Goal: Information Seeking & Learning: Learn about a topic

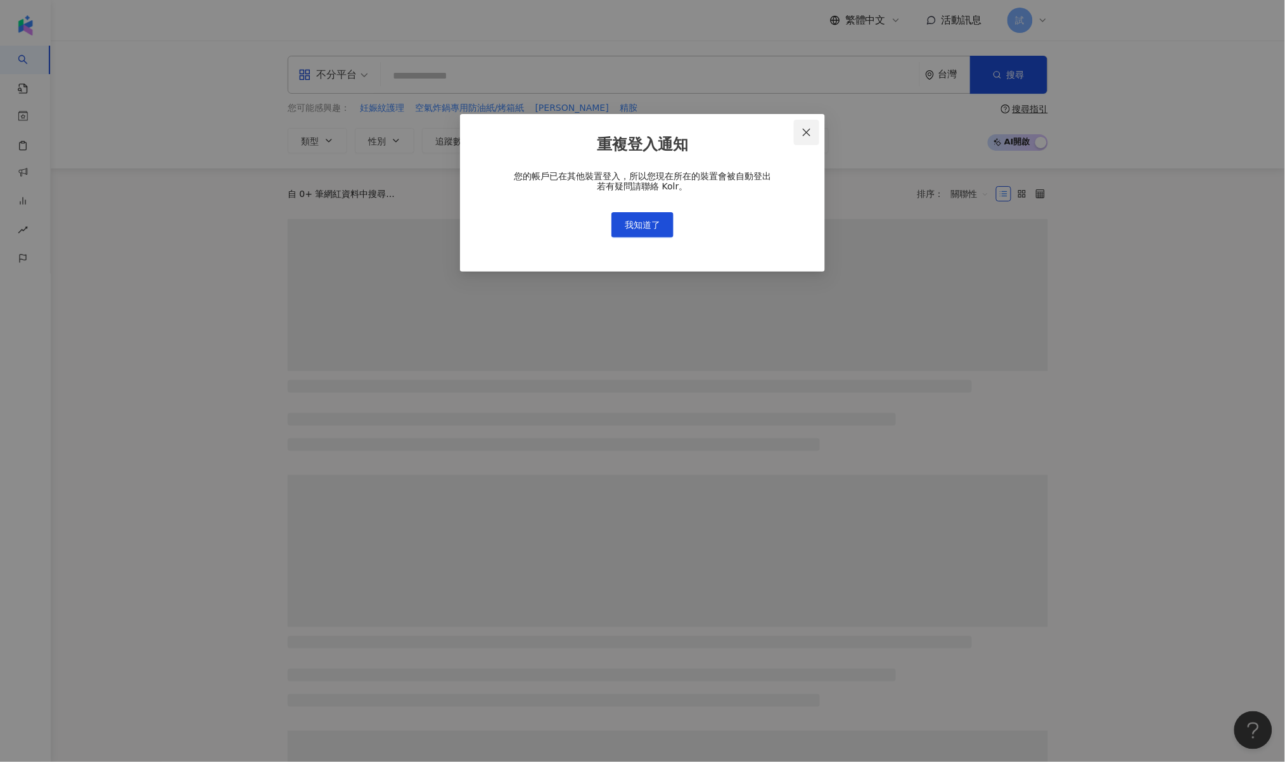
click at [797, 126] on button "Close" at bounding box center [806, 132] width 25 height 25
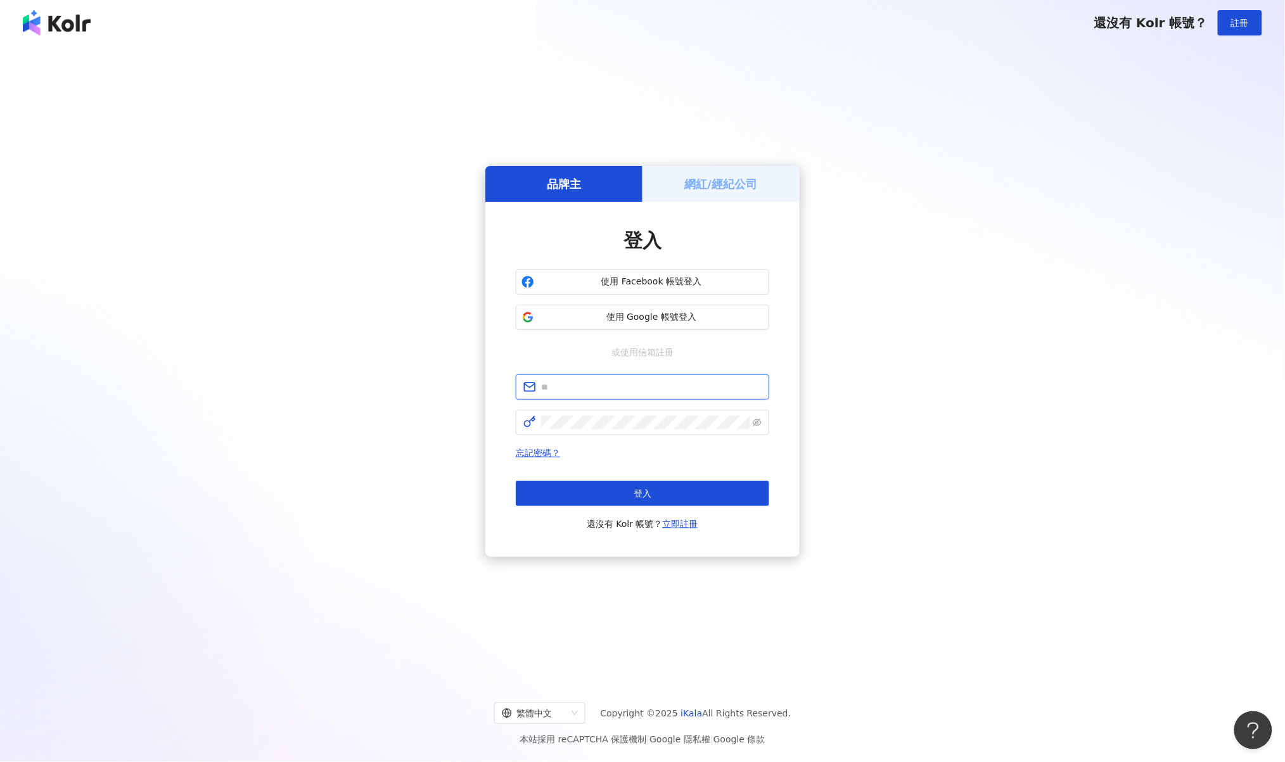
type input "**********"
click at [650, 487] on button "登入" at bounding box center [643, 493] width 254 height 25
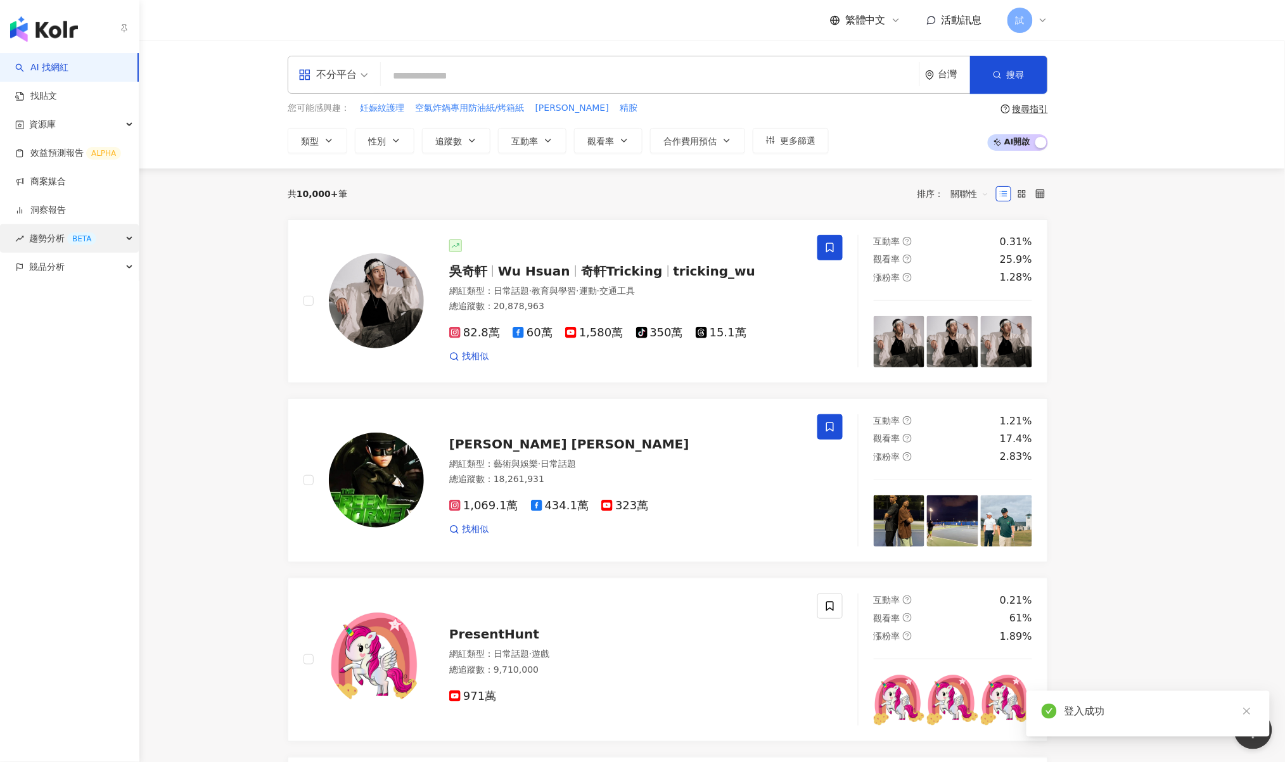
click at [56, 240] on span "趨勢分析 BETA" at bounding box center [62, 238] width 67 height 29
click at [83, 262] on link "Hashtag 排行" at bounding box center [59, 267] width 58 height 13
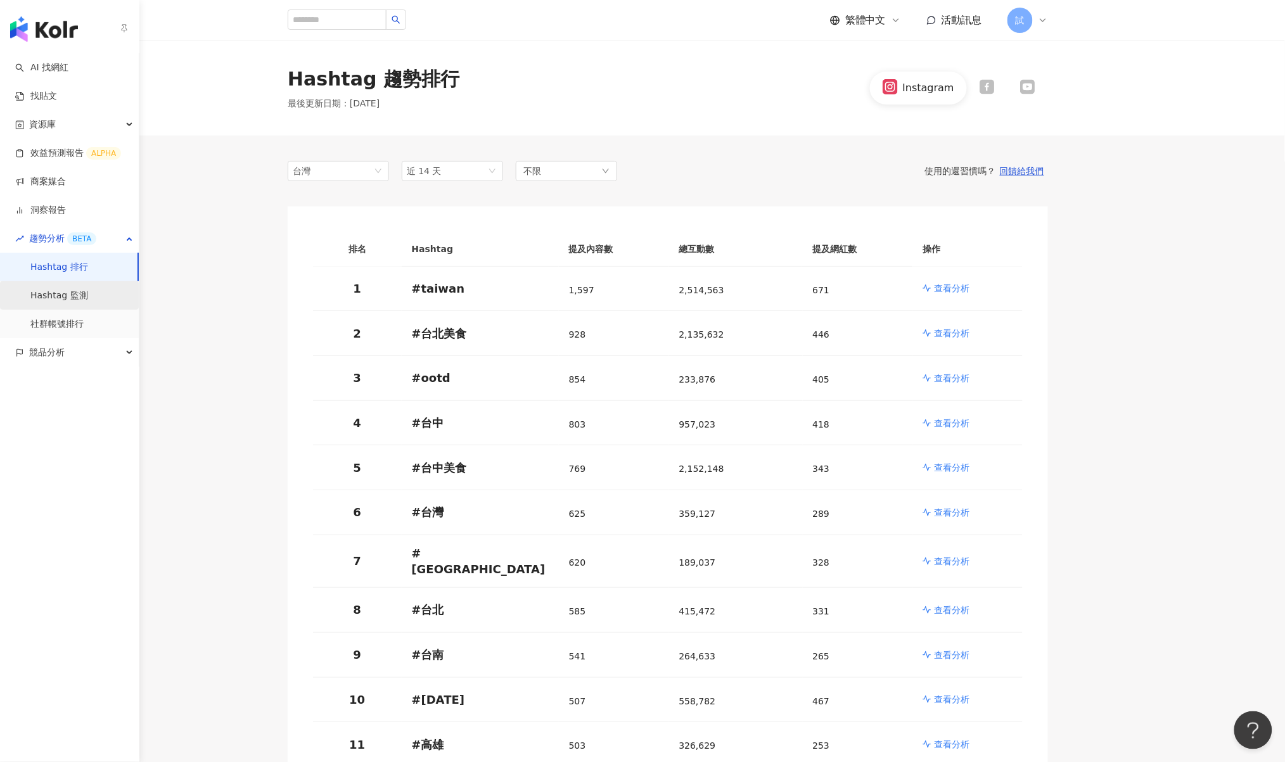
click at [84, 290] on link "Hashtag 監測" at bounding box center [59, 296] width 58 height 13
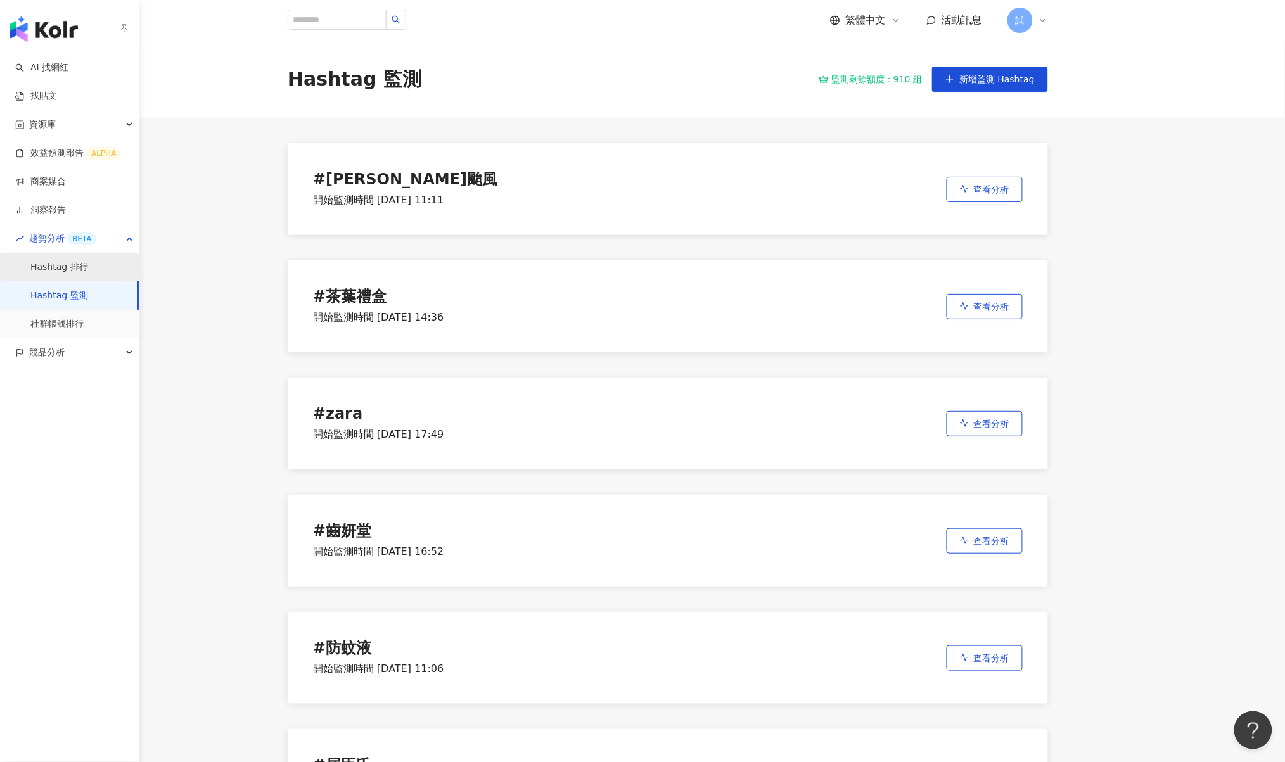
click at [83, 269] on link "Hashtag 排行" at bounding box center [59, 267] width 58 height 13
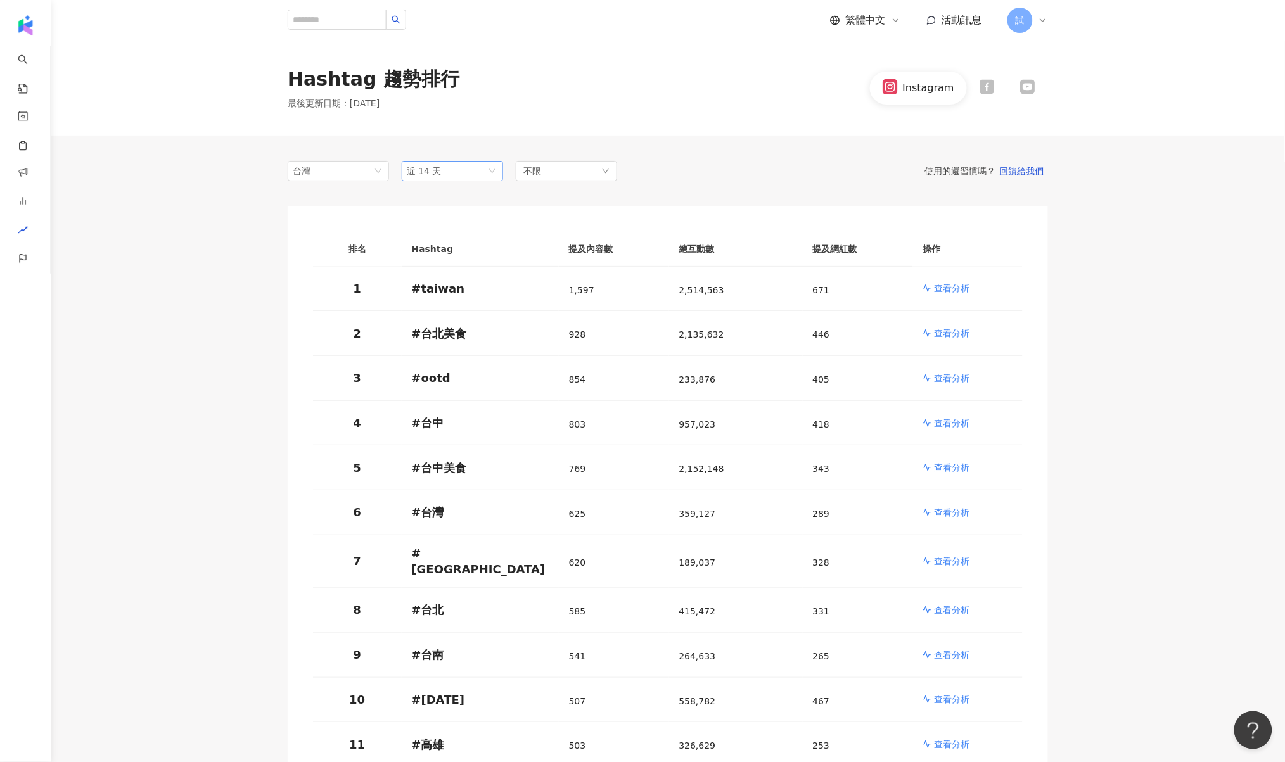
click at [437, 168] on span "近 14 天" at bounding box center [424, 171] width 35 height 10
click at [429, 163] on span "近 14 天" at bounding box center [452, 171] width 91 height 19
click at [454, 177] on span "近 14 天" at bounding box center [452, 171] width 91 height 19
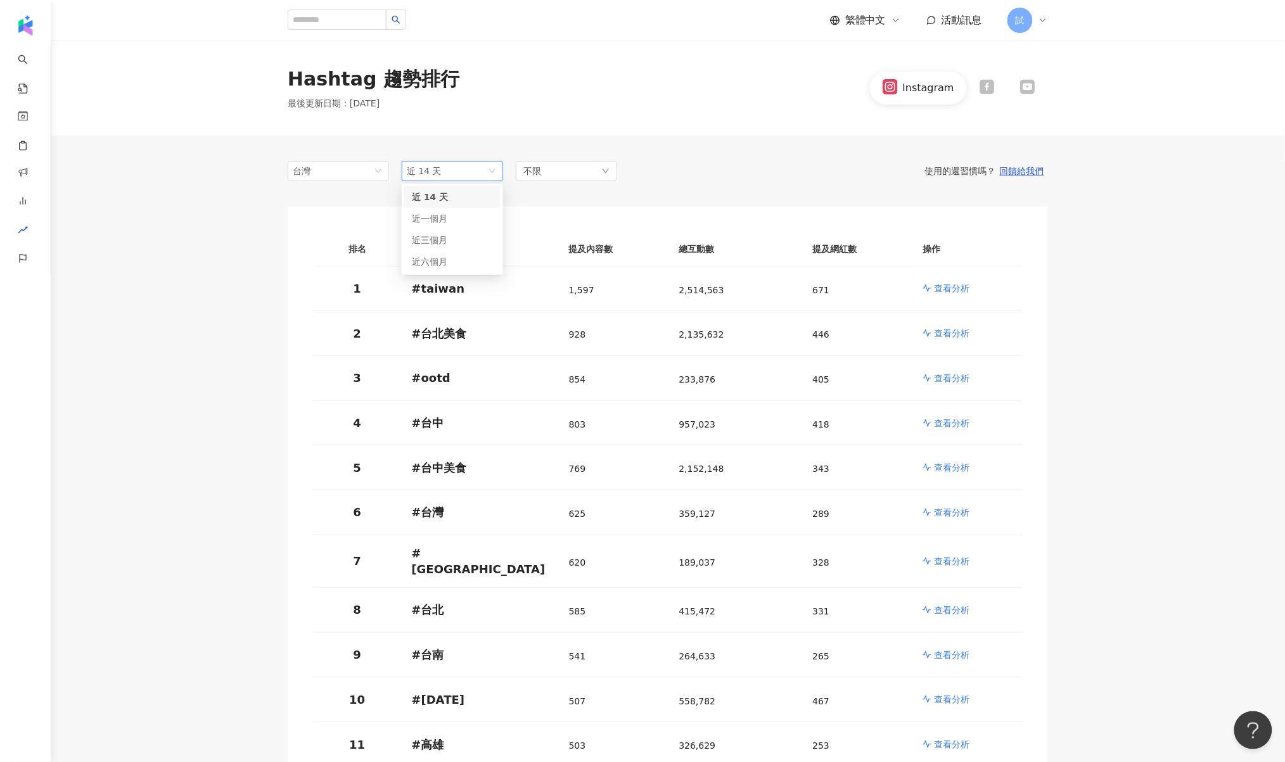
click at [453, 171] on span "近 14 天" at bounding box center [452, 171] width 91 height 19
click at [439, 173] on span "近 14 天" at bounding box center [424, 171] width 35 height 10
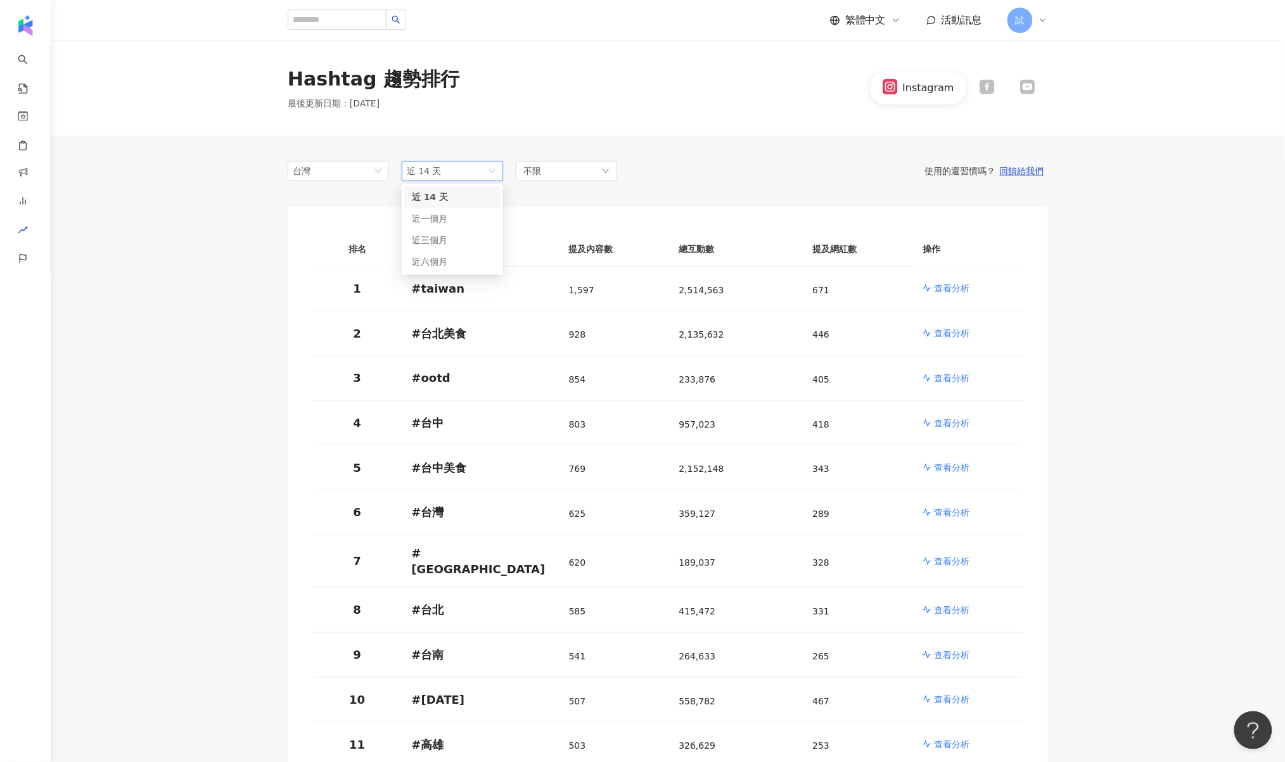
click at [435, 170] on span "近 14 天" at bounding box center [424, 171] width 35 height 10
click at [484, 176] on span "近 14 天" at bounding box center [452, 171] width 91 height 19
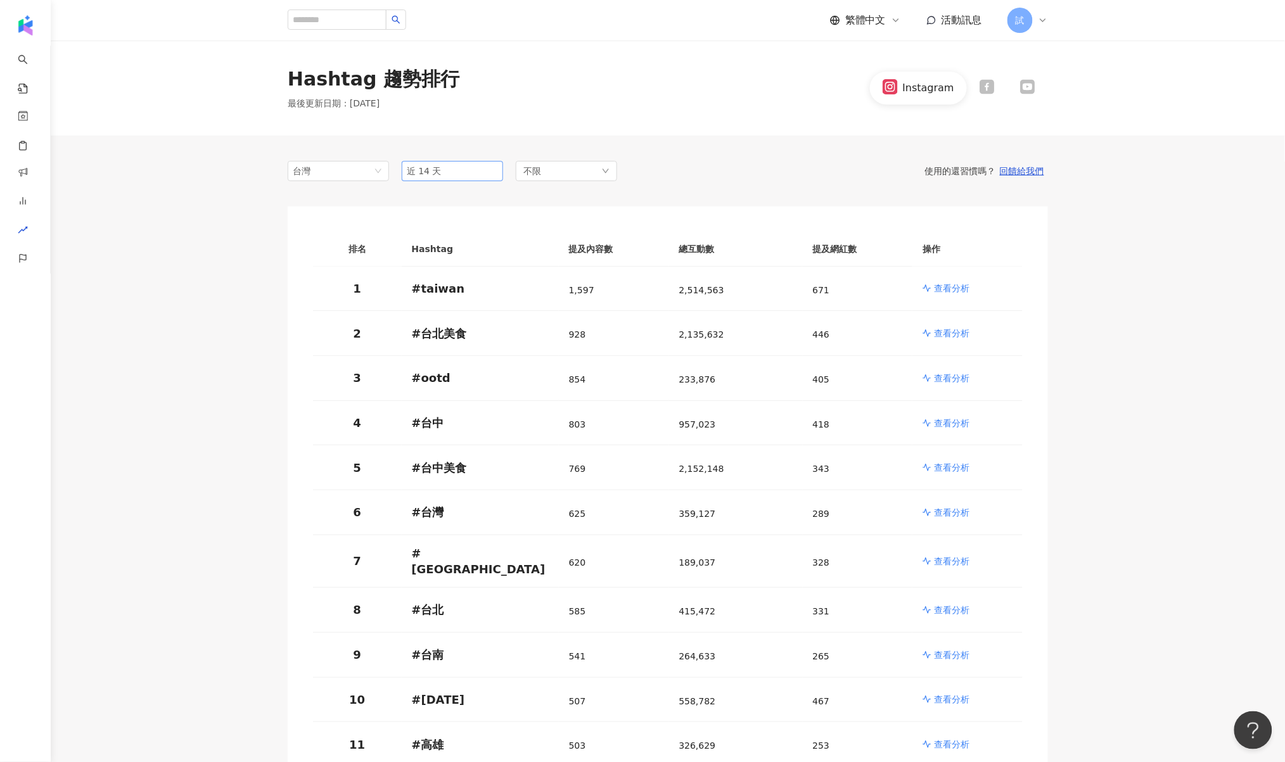
click at [423, 166] on span "近 14 天" at bounding box center [424, 171] width 35 height 10
click at [482, 112] on div "Hashtag 趨勢排行 最後更新日期 ： [DATE] Instagram" at bounding box center [668, 88] width 1235 height 95
click at [445, 173] on span "近 14 天" at bounding box center [452, 171] width 91 height 19
click at [437, 176] on span "近 14 天" at bounding box center [452, 171] width 91 height 19
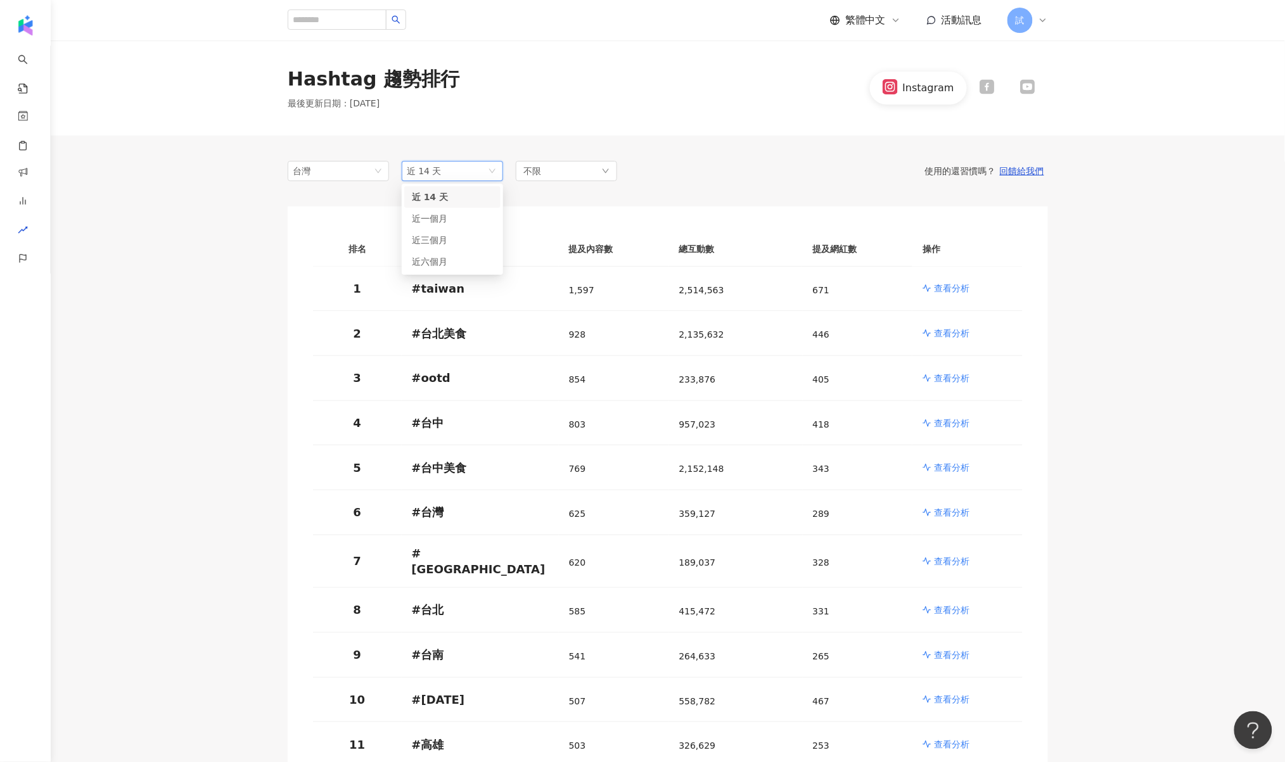
click at [524, 260] on th "Hashtag" at bounding box center [480, 249] width 157 height 35
click at [425, 171] on span "近 14 天" at bounding box center [424, 171] width 35 height 10
click at [475, 168] on span "近 14 天" at bounding box center [452, 171] width 91 height 19
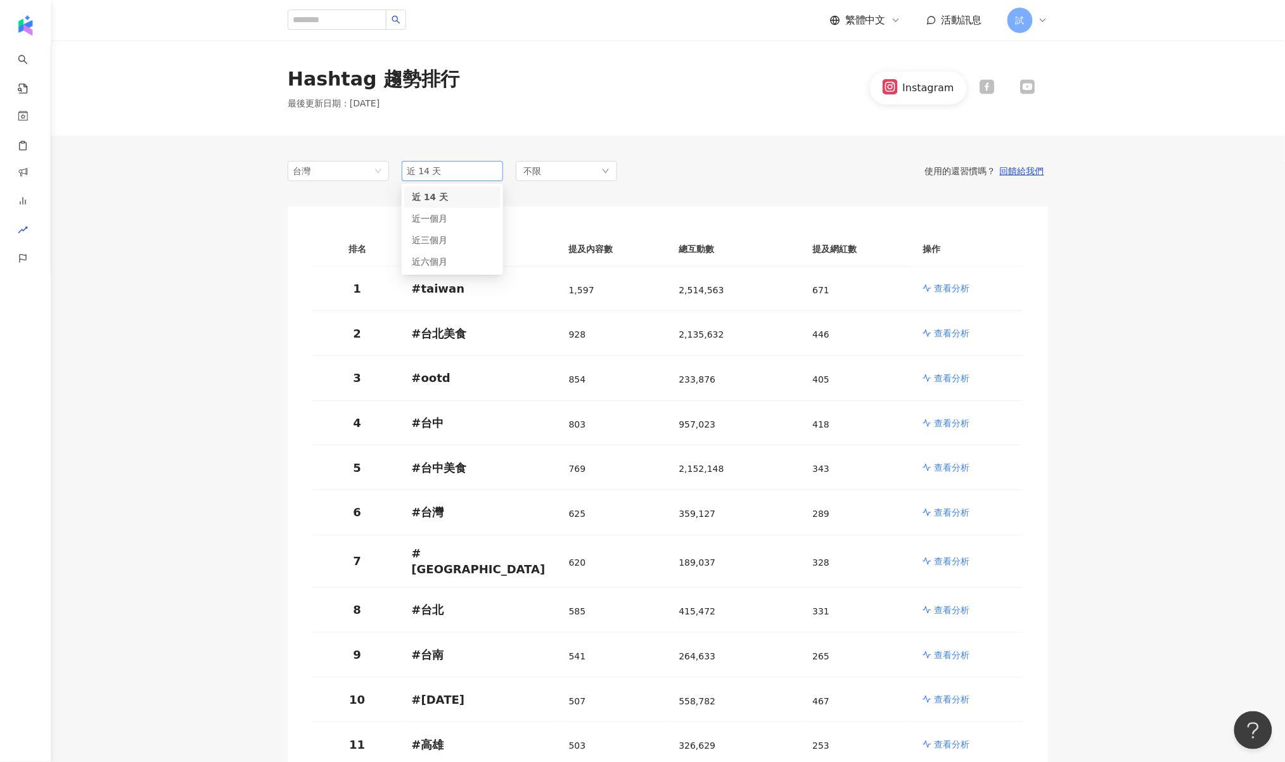
click at [486, 179] on span "近 14 天" at bounding box center [452, 171] width 91 height 19
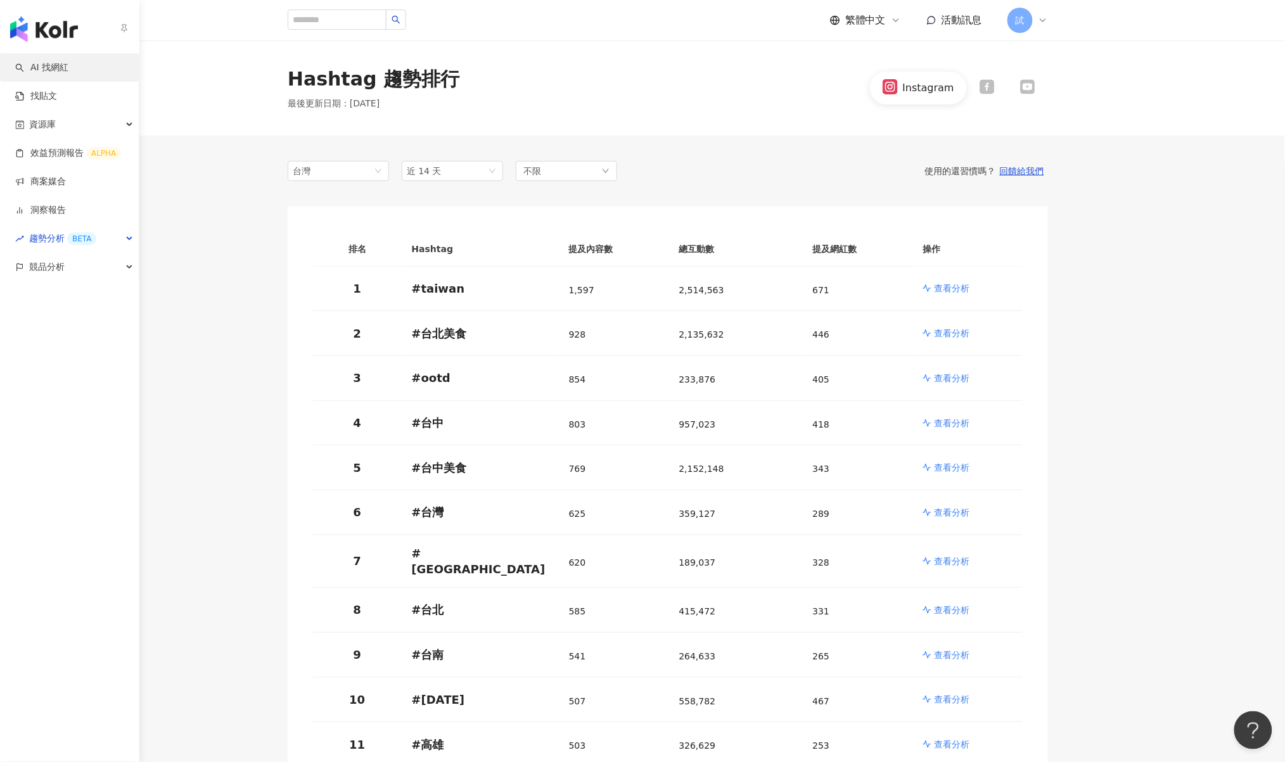
click at [63, 67] on link "AI 找網紅" at bounding box center [41, 67] width 53 height 13
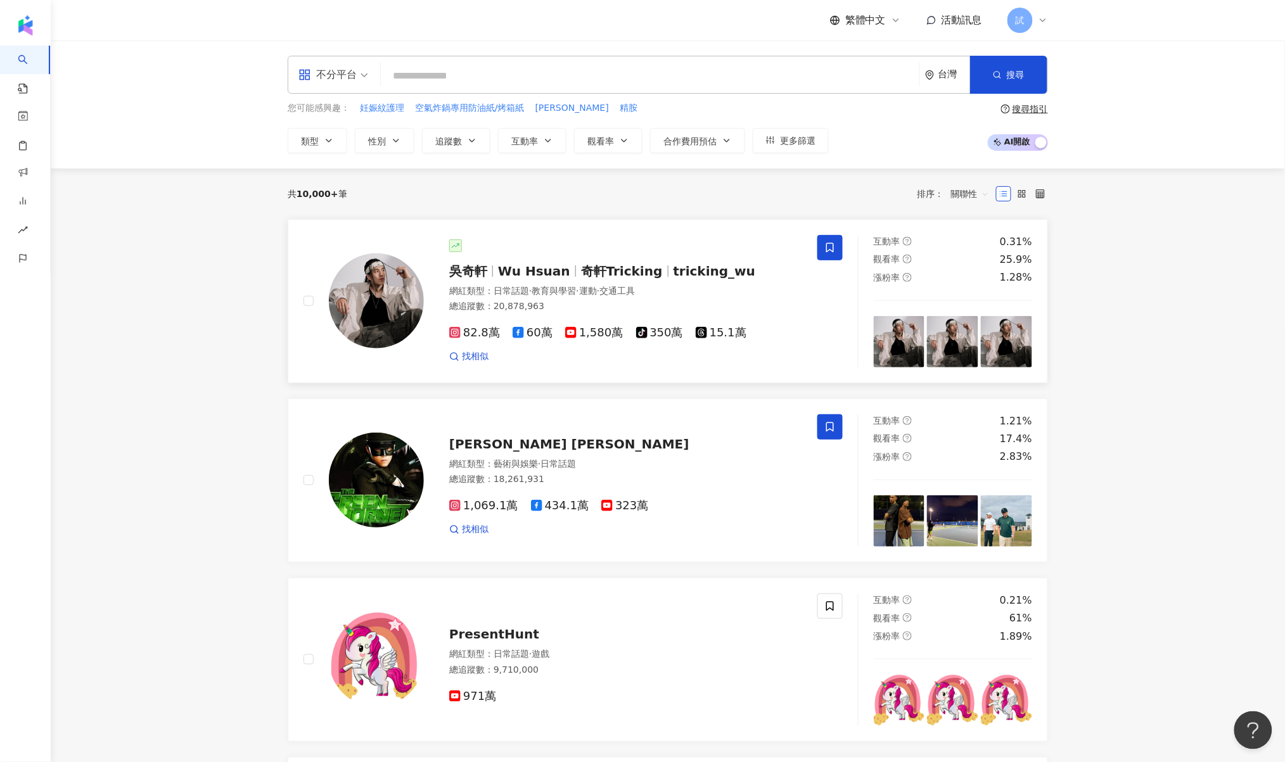
click at [349, 280] on img at bounding box center [376, 301] width 95 height 95
